Goal: Task Accomplishment & Management: Manage account settings

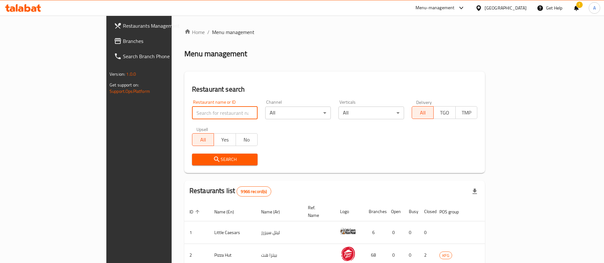
click at [192, 112] on input "search" at bounding box center [225, 113] width 66 height 13
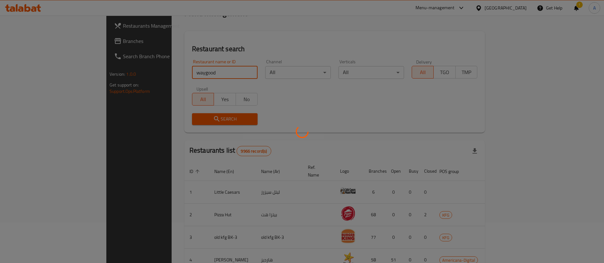
scroll to position [96, 0]
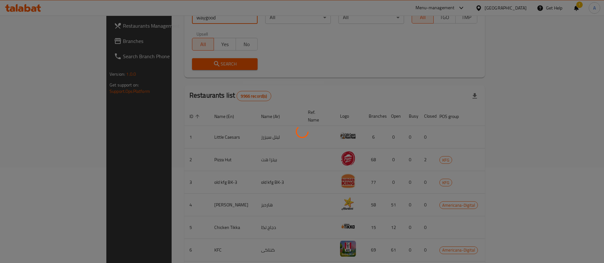
click at [164, 196] on div at bounding box center [302, 131] width 604 height 263
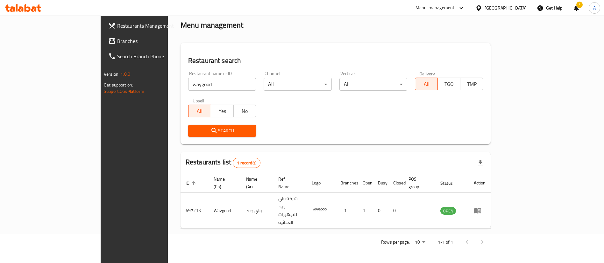
scroll to position [0, 0]
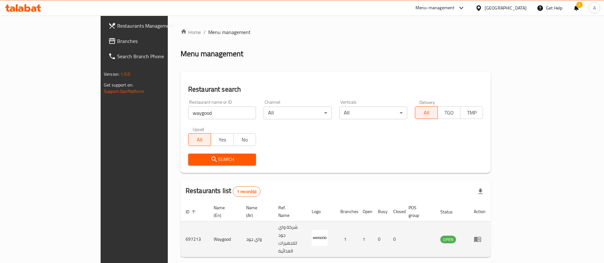
click at [181, 224] on td "697213" at bounding box center [195, 240] width 28 height 36
copy td "697213"
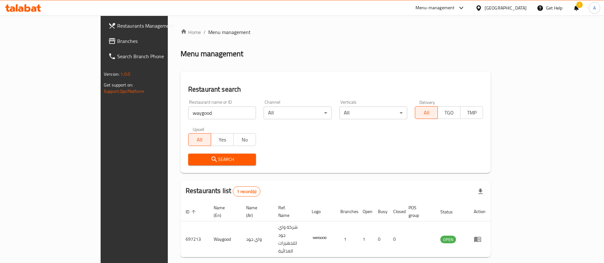
drag, startPoint x: 180, startPoint y: 109, endPoint x: 30, endPoint y: 115, distance: 150.1
click at [101, 118] on div "Restaurants Management Branches Search Branch Phone Version: 1.0.0 Get support …" at bounding box center [302, 154] width 403 height 276
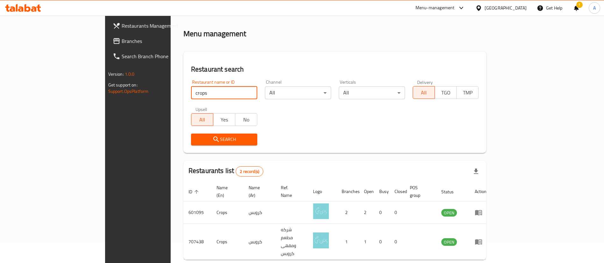
scroll to position [31, 0]
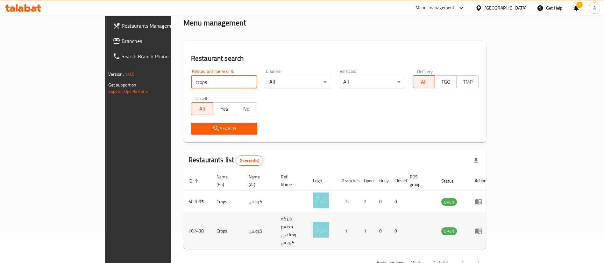
click at [183, 221] on td "707438" at bounding box center [197, 231] width 28 height 36
copy td "707438"
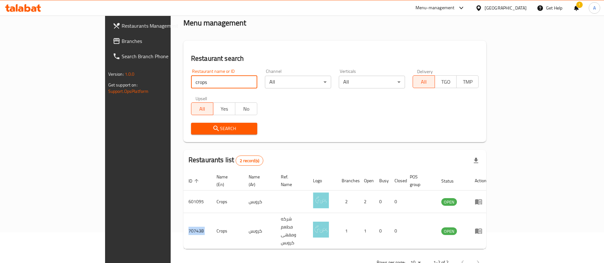
click at [191, 82] on input "crops" at bounding box center [224, 82] width 66 height 13
type input "sogo"
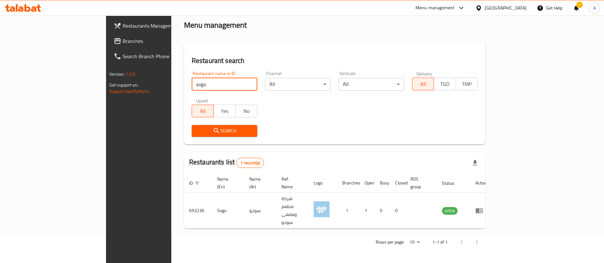
scroll to position [0, 0]
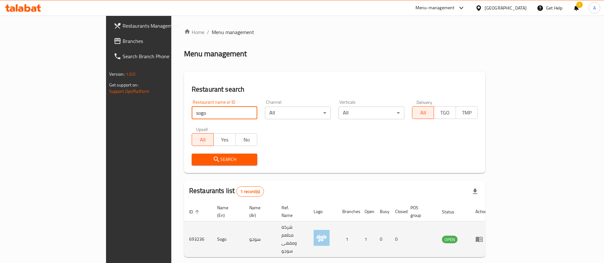
click at [487, 236] on link "enhanced table" at bounding box center [482, 240] width 12 height 8
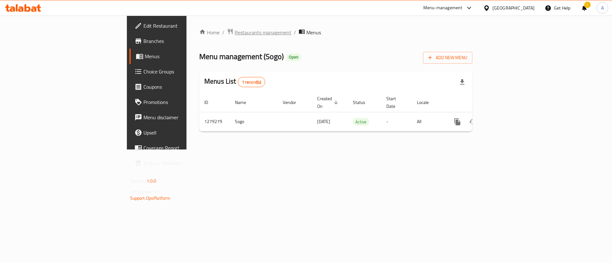
click at [234, 35] on span "Restaurants management" at bounding box center [262, 33] width 57 height 8
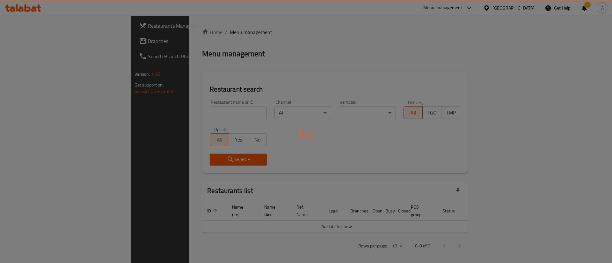
click at [157, 118] on div at bounding box center [306, 131] width 612 height 263
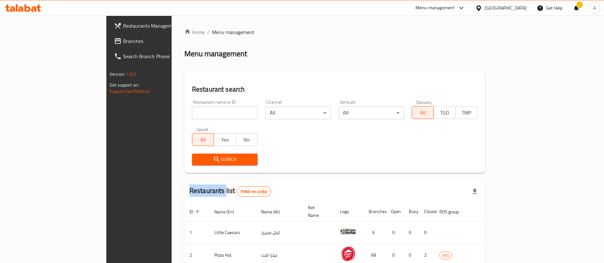
click at [157, 118] on div at bounding box center [302, 131] width 604 height 263
click at [192, 118] on input "search" at bounding box center [225, 113] width 66 height 13
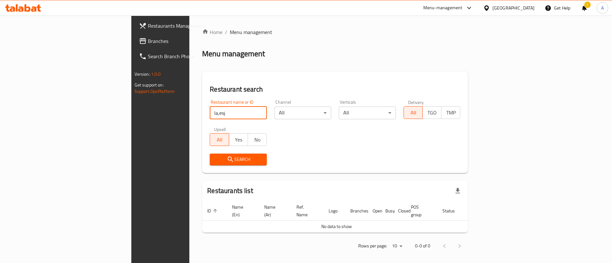
click at [210, 115] on input "la,esj" at bounding box center [238, 113] width 57 height 13
type input "lamesh"
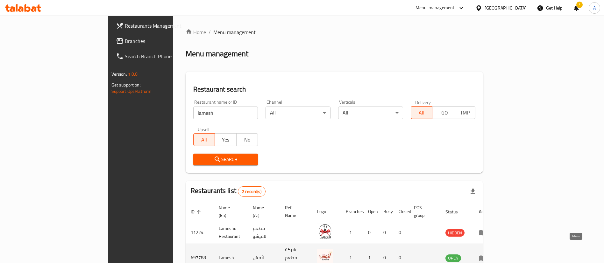
click at [487, 255] on icon "enhanced table" at bounding box center [483, 259] width 8 height 8
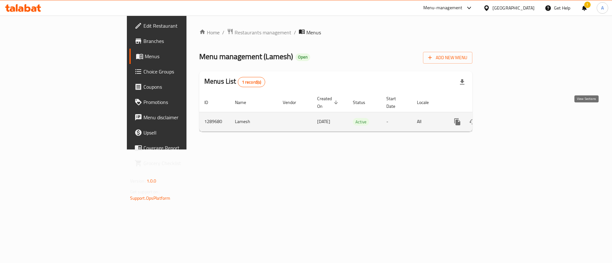
click at [511, 119] on link "enhanced table" at bounding box center [502, 121] width 15 height 15
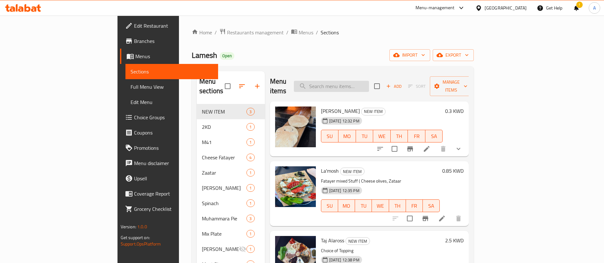
click at [369, 81] on input "search" at bounding box center [331, 86] width 75 height 11
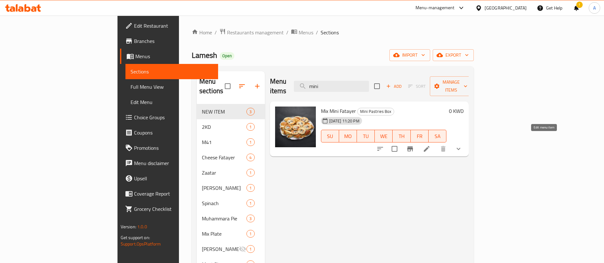
type input "mini"
click at [436, 143] on li at bounding box center [427, 148] width 18 height 11
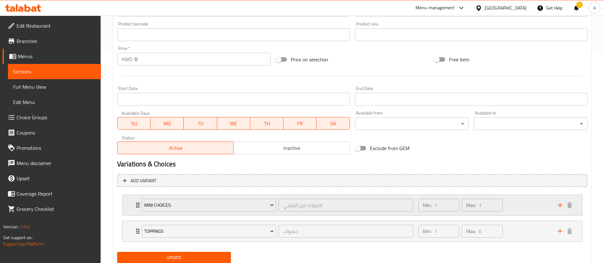
scroll to position [233, 0]
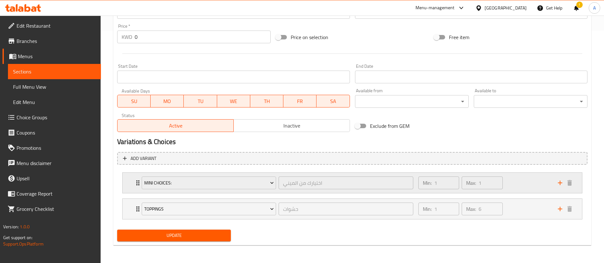
click at [516, 182] on div "Min: 1 ​ Max: 1 ​" at bounding box center [485, 183] width 140 height 20
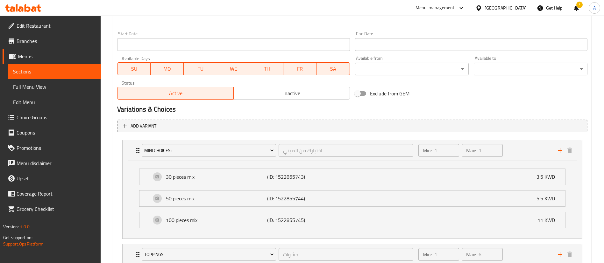
scroll to position [280, 0]
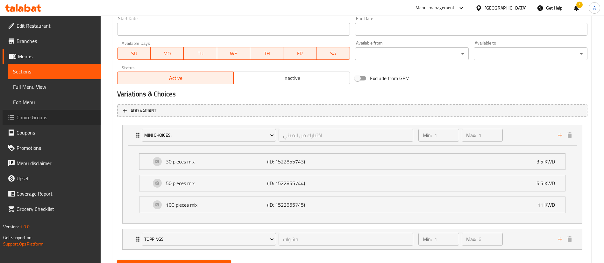
click at [53, 123] on link "Choice Groups" at bounding box center [52, 117] width 98 height 15
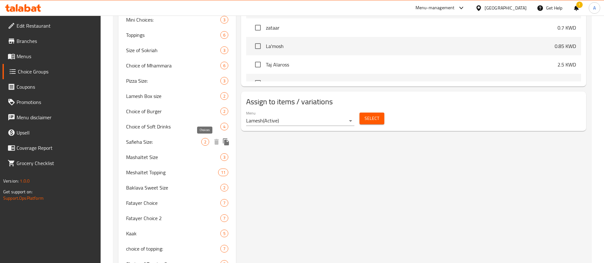
scroll to position [182, 0]
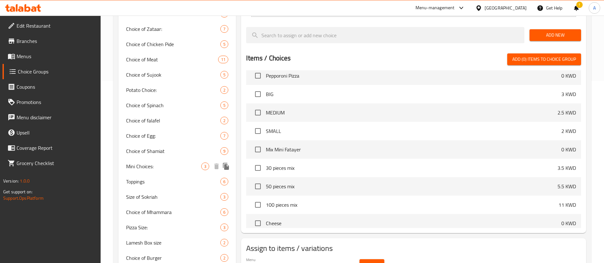
click at [185, 164] on span "Mini Choices:" at bounding box center [163, 167] width 75 height 8
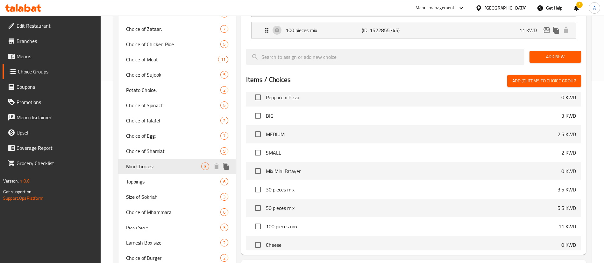
type input "Mini Choices:"
type input "اختيارك من الميني"
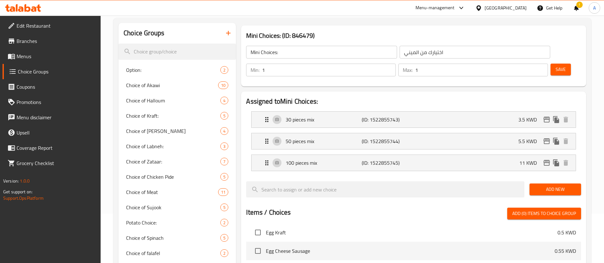
scroll to position [0, 0]
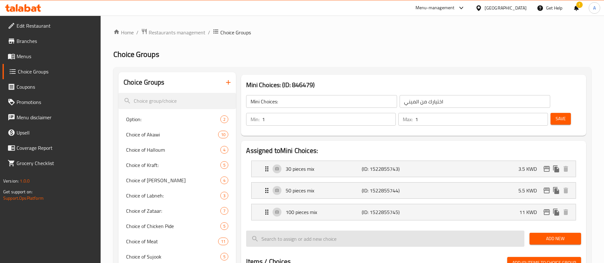
click at [471, 231] on input "search" at bounding box center [385, 239] width 278 height 16
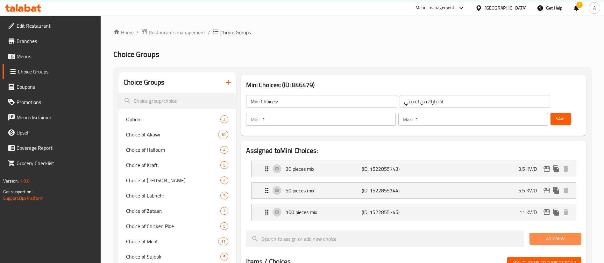
click at [550, 235] on span "Add New" at bounding box center [555, 239] width 41 height 8
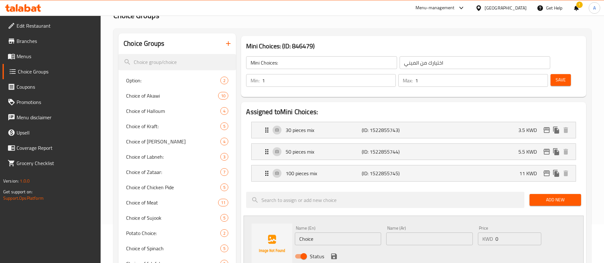
scroll to position [48, 0]
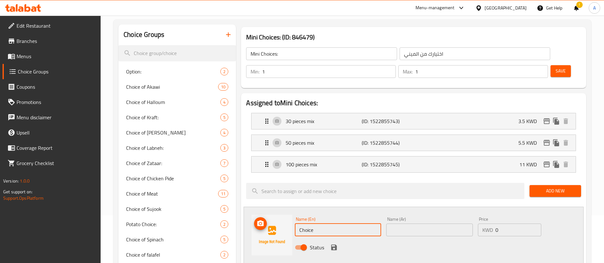
drag, startPoint x: 263, startPoint y: 215, endPoint x: 237, endPoint y: 208, distance: 27.4
click at [388, 113] on div "30 pieces mix (ID: 1522855743) 3.5 KWD" at bounding box center [415, 121] width 305 height 16
click at [391, 132] on div "Name (Ar) 30 حبة مشكل Name (Ar)" at bounding box center [429, 144] width 84 height 25
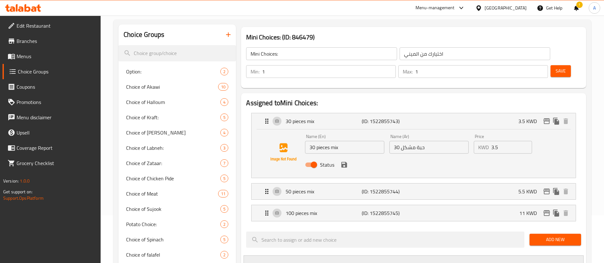
type input "12 Pieces"
drag, startPoint x: 427, startPoint y: 128, endPoint x: 401, endPoint y: 131, distance: 26.6
click at [401, 141] on input "30 حبة مشكل" at bounding box center [429, 147] width 79 height 13
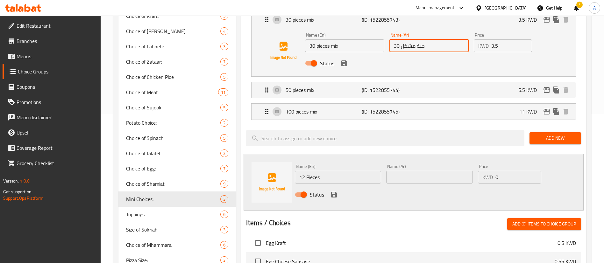
scroll to position [191, 0]
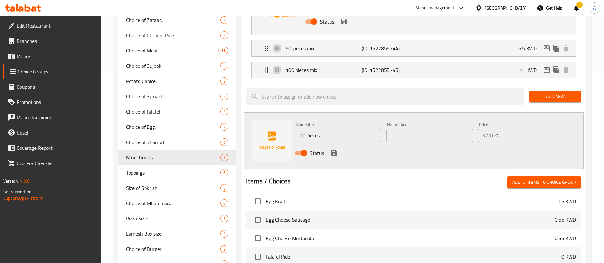
click at [414, 129] on input "text" at bounding box center [429, 135] width 86 height 13
paste input "حبة مشكل"
click at [427, 129] on input "حبة مشكل" at bounding box center [429, 135] width 86 height 13
type input "حبة مشكل 12"
drag, startPoint x: 507, startPoint y: 116, endPoint x: 475, endPoint y: 108, distance: 33.2
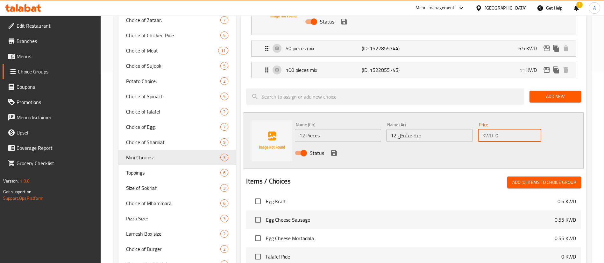
click at [477, 120] on div "Price KWD 0 Price" at bounding box center [510, 132] width 68 height 25
type input "1.750"
click at [332, 150] on icon "save" at bounding box center [334, 153] width 6 height 6
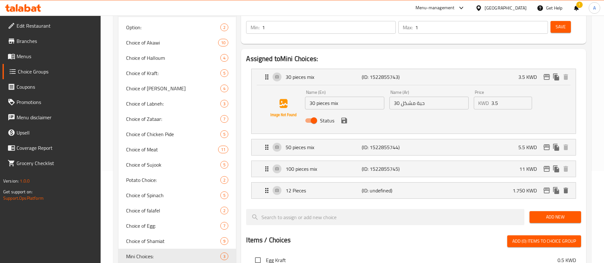
scroll to position [96, 0]
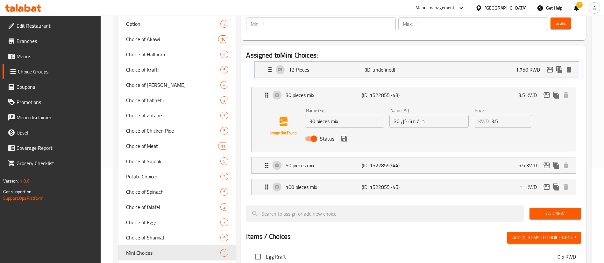
drag, startPoint x: 265, startPoint y: 174, endPoint x: 269, endPoint y: 71, distance: 102.6
click at [269, 71] on nav "30 pieces mix (ID: 1522855743) 3.5 KWD Name (En) 30 pieces mix Name (En) Name (…" at bounding box center [413, 130] width 335 height 140
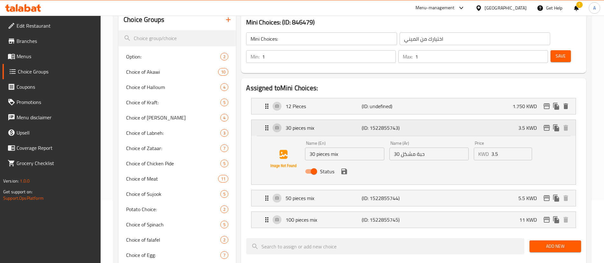
scroll to position [48, 0]
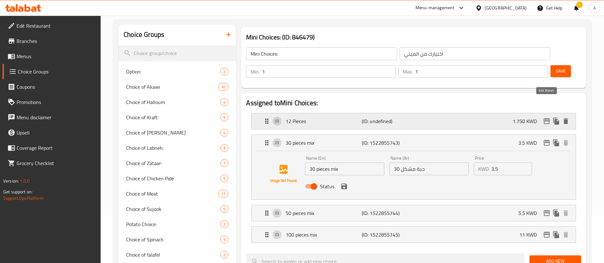
click at [549, 118] on icon "edit" at bounding box center [547, 121] width 6 height 6
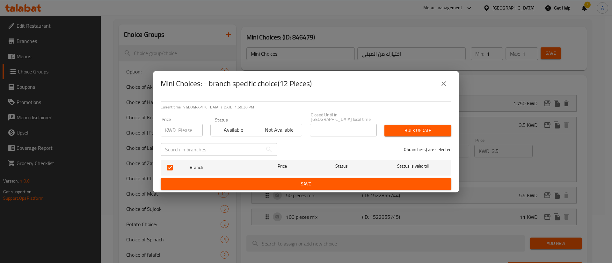
click at [233, 127] on span "Available" at bounding box center [233, 130] width 40 height 9
click at [344, 183] on span "Save" at bounding box center [306, 184] width 280 height 8
click at [445, 90] on button "close" at bounding box center [443, 83] width 15 height 15
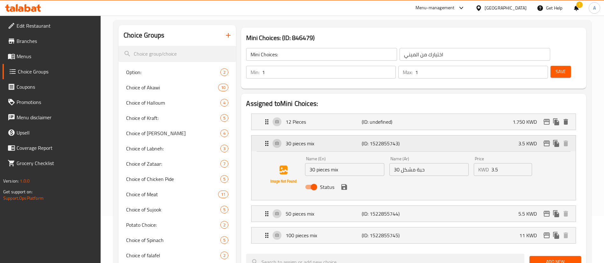
scroll to position [0, 0]
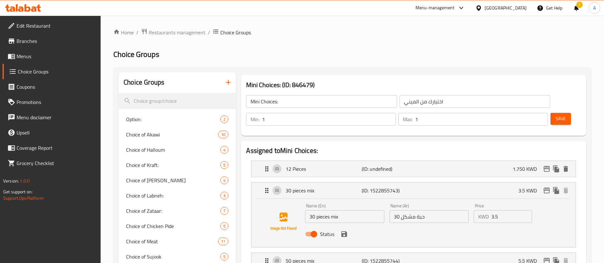
click at [556, 115] on span "Save" at bounding box center [561, 119] width 10 height 8
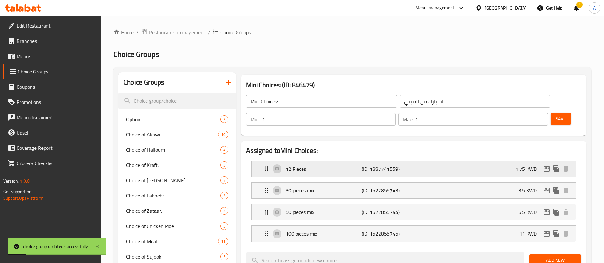
click at [544, 165] on icon "edit" at bounding box center [547, 169] width 8 height 8
